Goal: Task Accomplishment & Management: Use online tool/utility

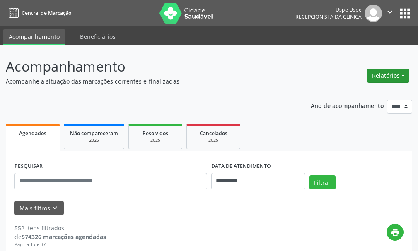
click at [381, 73] on button "Relatórios" at bounding box center [388, 76] width 42 height 14
click at [352, 94] on link "Agendamentos" at bounding box center [364, 94] width 89 height 12
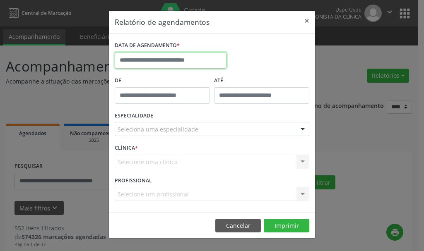
click at [212, 61] on input "text" at bounding box center [171, 60] width 112 height 17
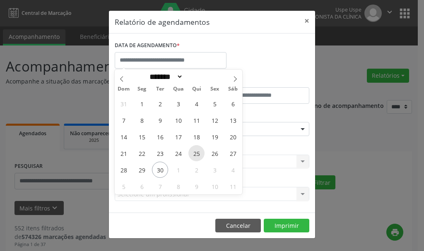
click at [196, 152] on span "25" at bounding box center [196, 153] width 16 height 16
type input "**********"
click at [196, 152] on span "25" at bounding box center [196, 153] width 16 height 16
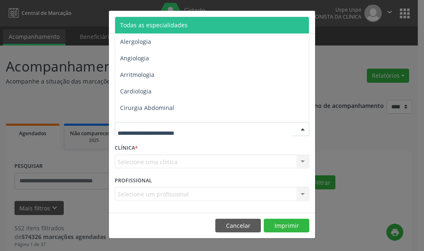
click at [302, 130] on div at bounding box center [302, 130] width 12 height 14
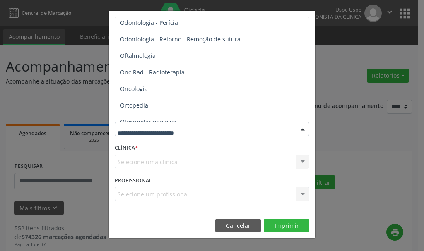
scroll to position [1152, 0]
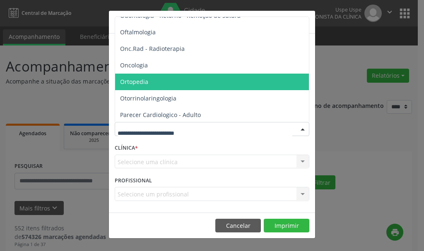
click at [141, 79] on span "Ortopedia" at bounding box center [134, 82] width 28 height 8
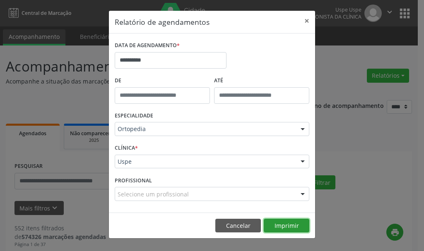
click at [287, 222] on button "Imprimir" at bounding box center [287, 226] width 46 height 14
